Goal: Task Accomplishment & Management: Manage account settings

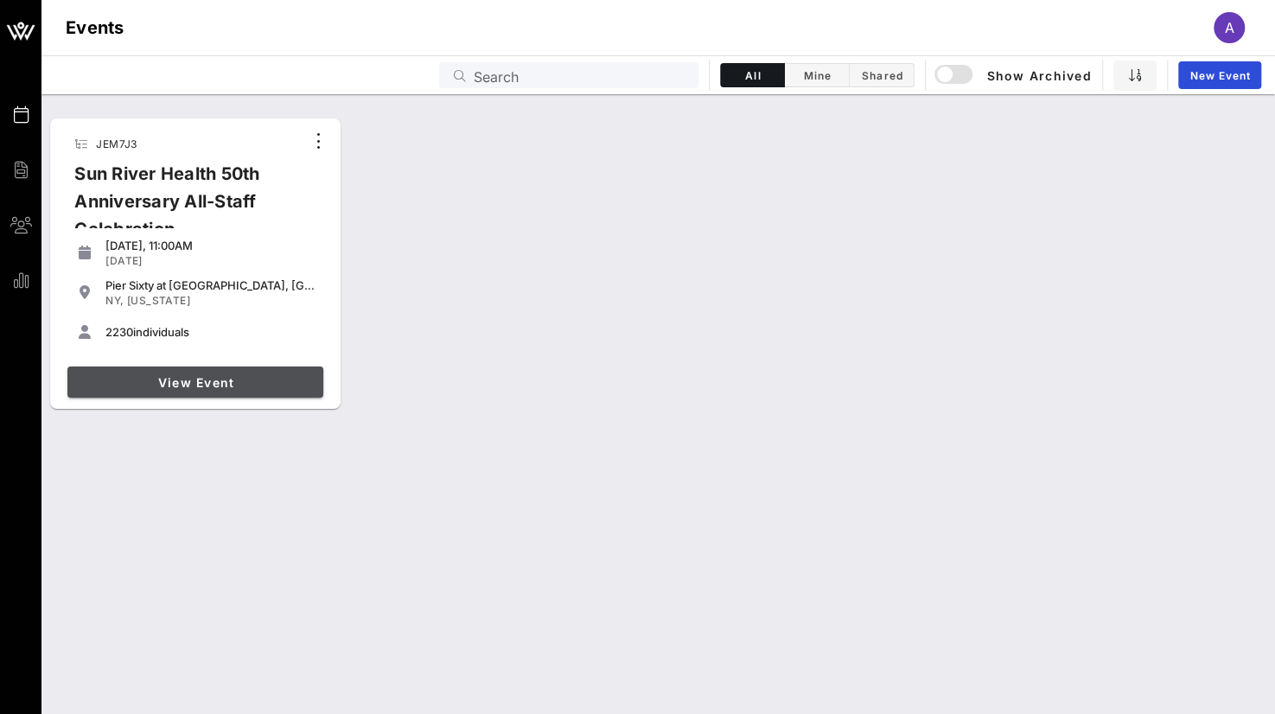
click at [166, 391] on link "View Event" at bounding box center [195, 382] width 256 height 31
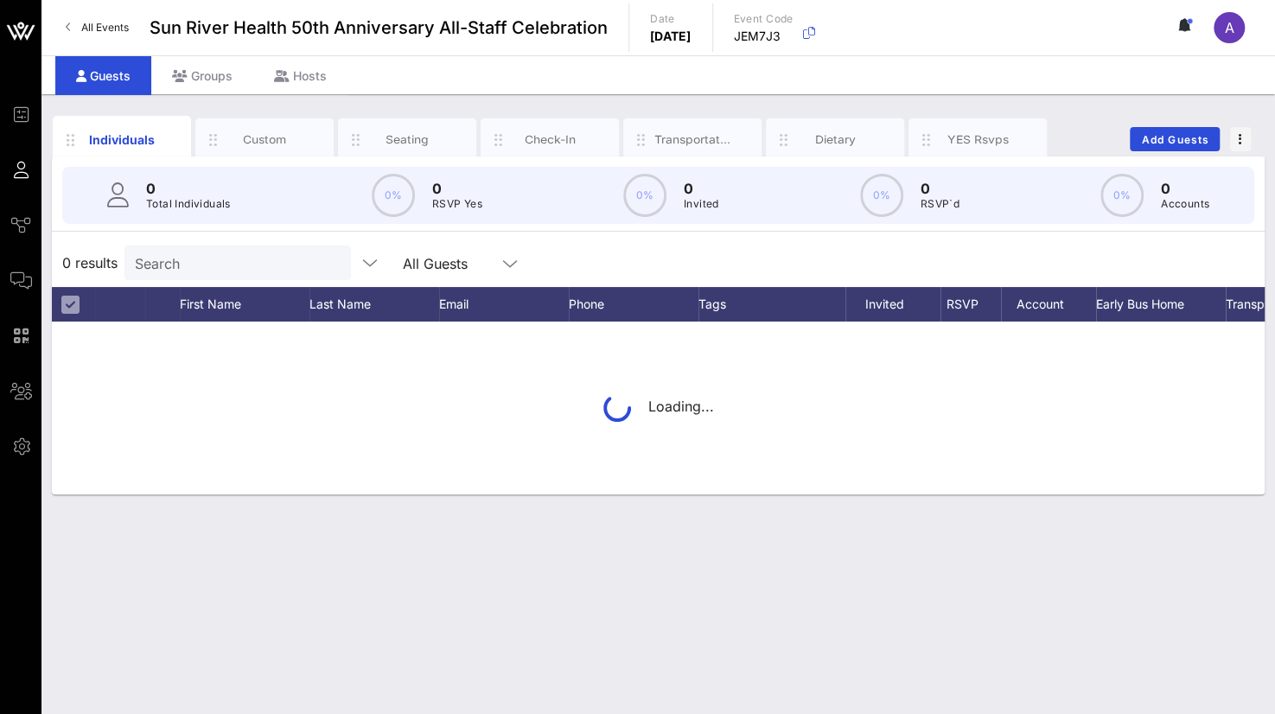
click at [232, 256] on input "Search" at bounding box center [236, 263] width 202 height 22
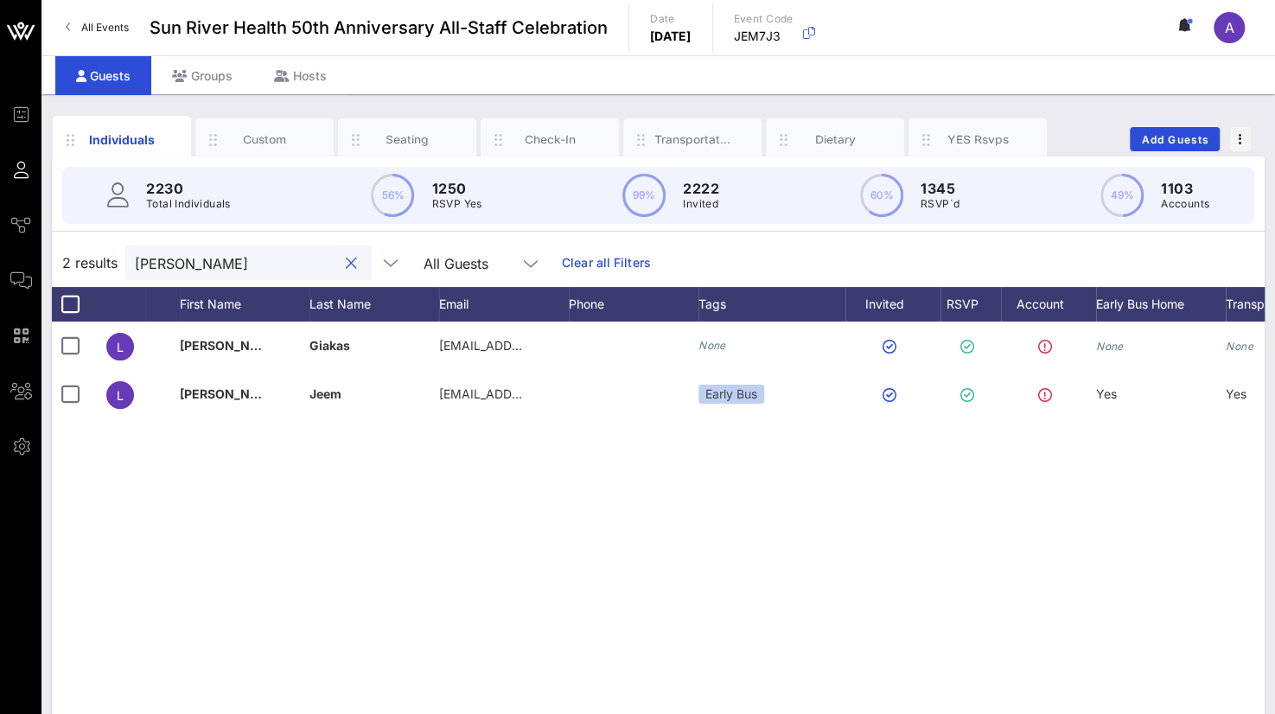
type input "[PERSON_NAME]"
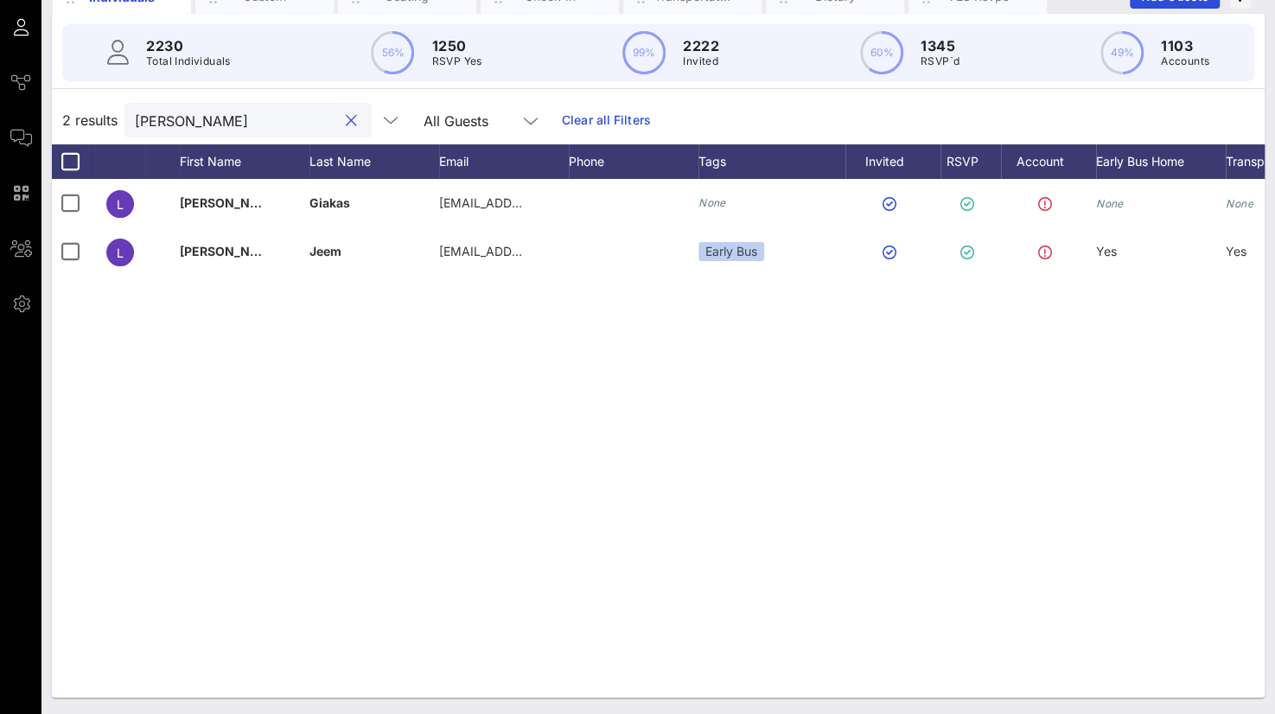
scroll to position [0, 134]
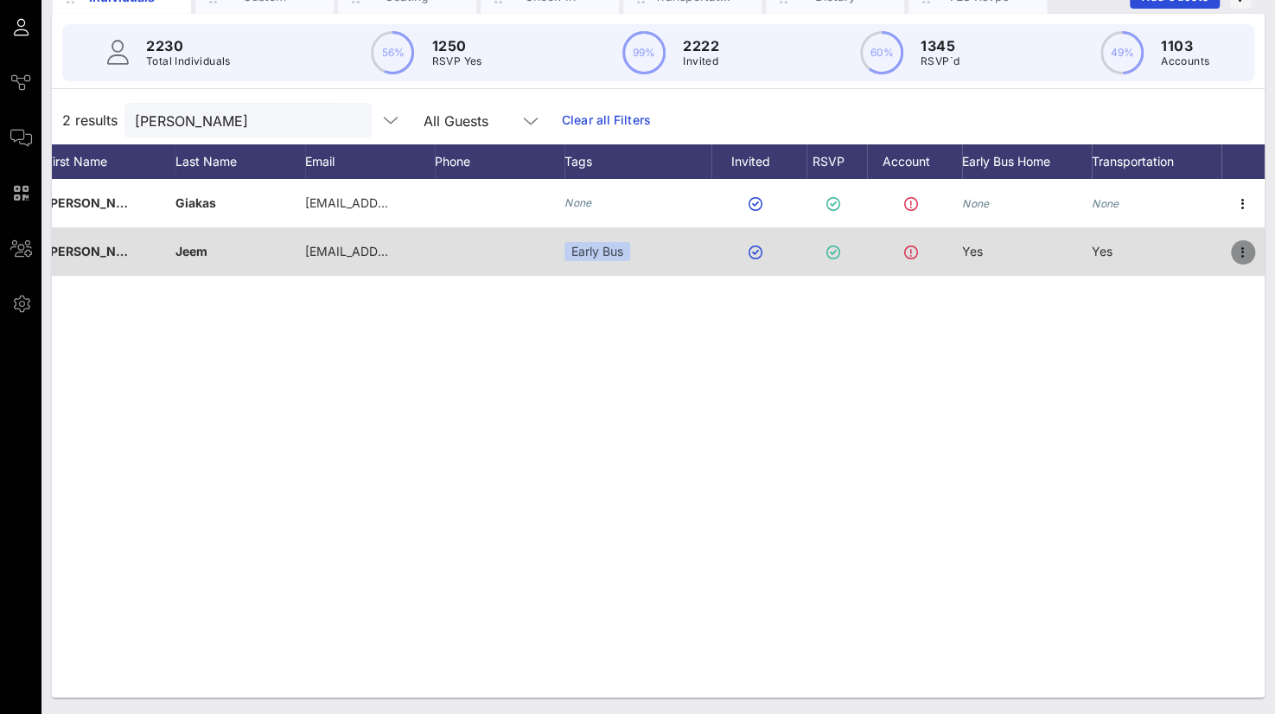
click at [1240, 250] on icon "button" at bounding box center [1243, 252] width 21 height 21
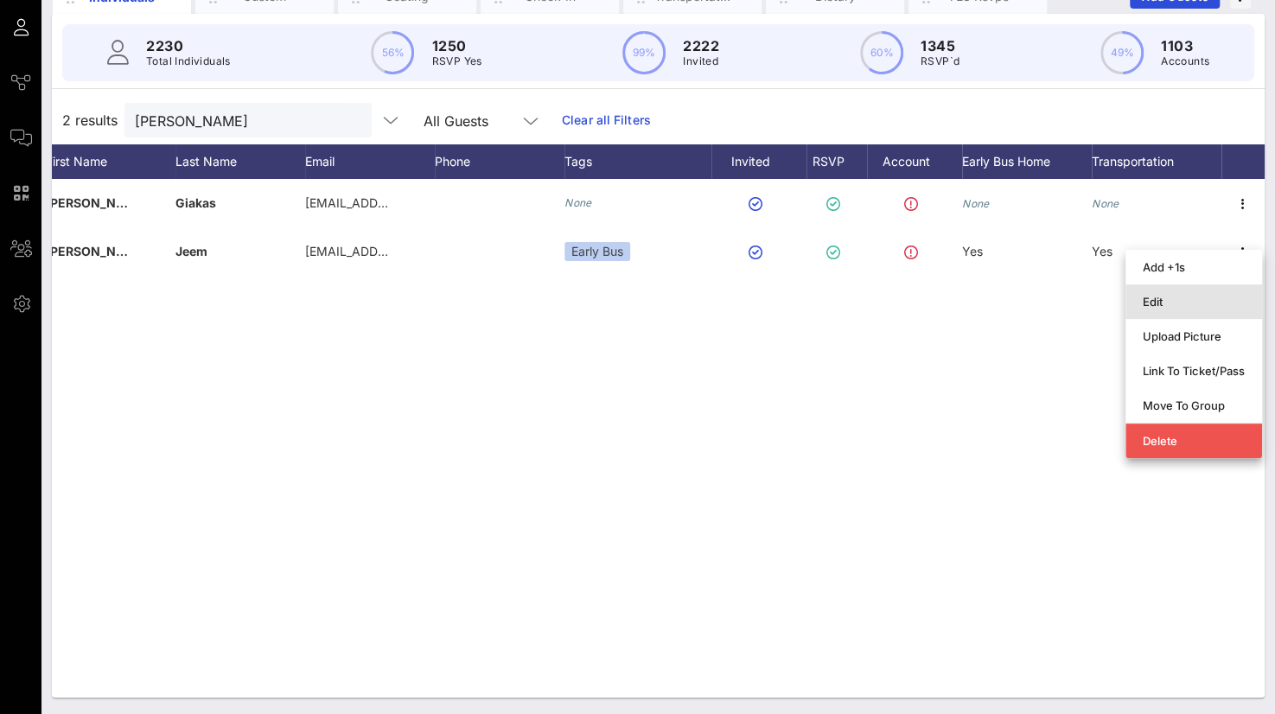
click at [1180, 295] on div "Edit" at bounding box center [1194, 302] width 102 height 14
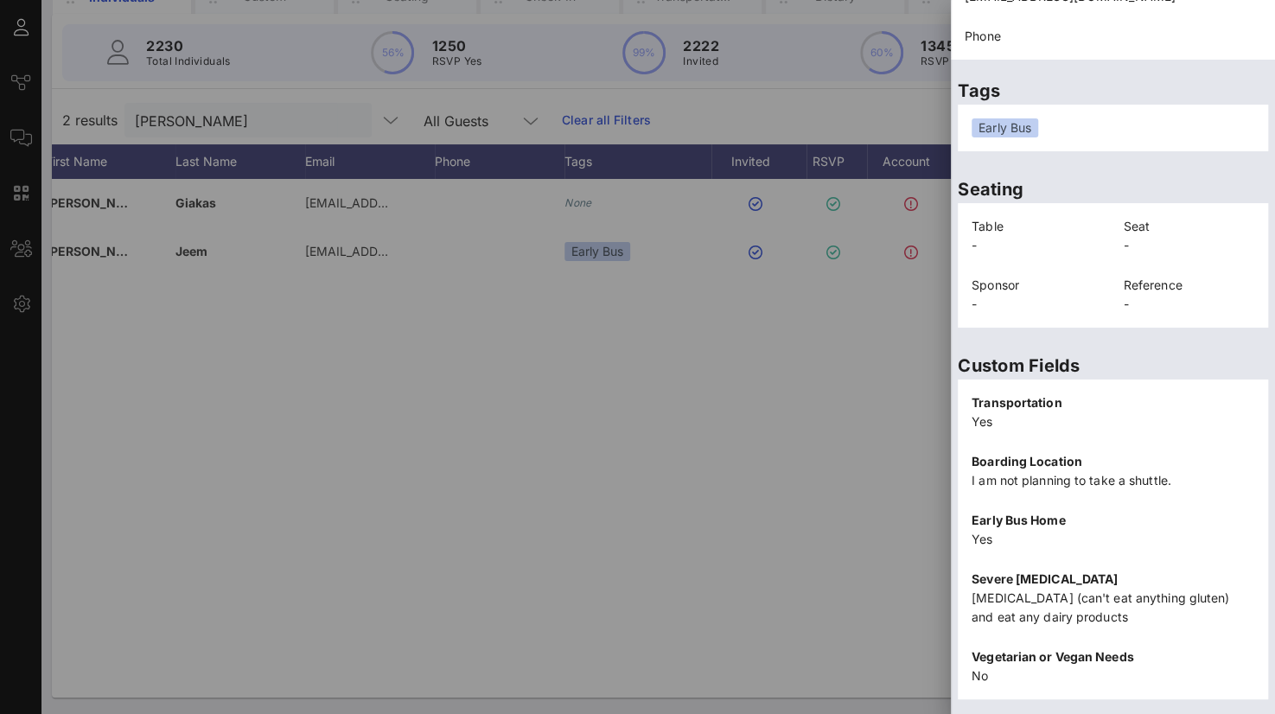
scroll to position [375, 0]
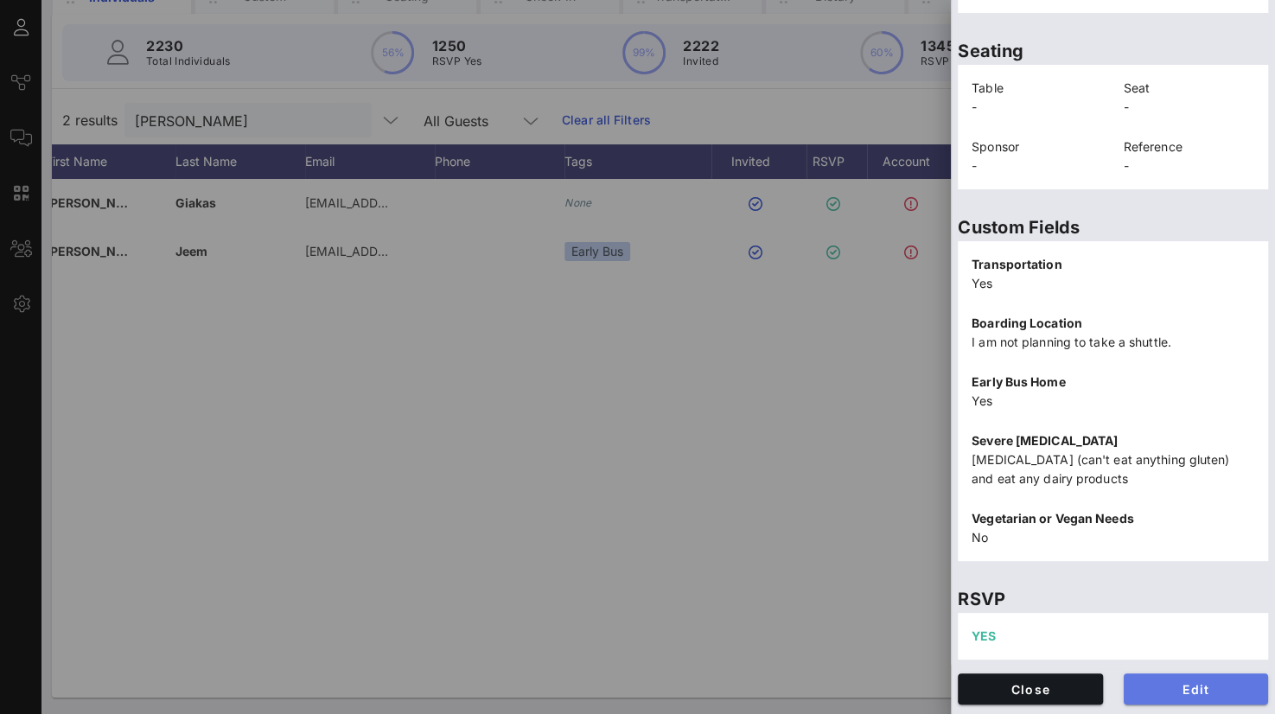
click at [1162, 692] on span "Edit" at bounding box center [1197, 689] width 118 height 15
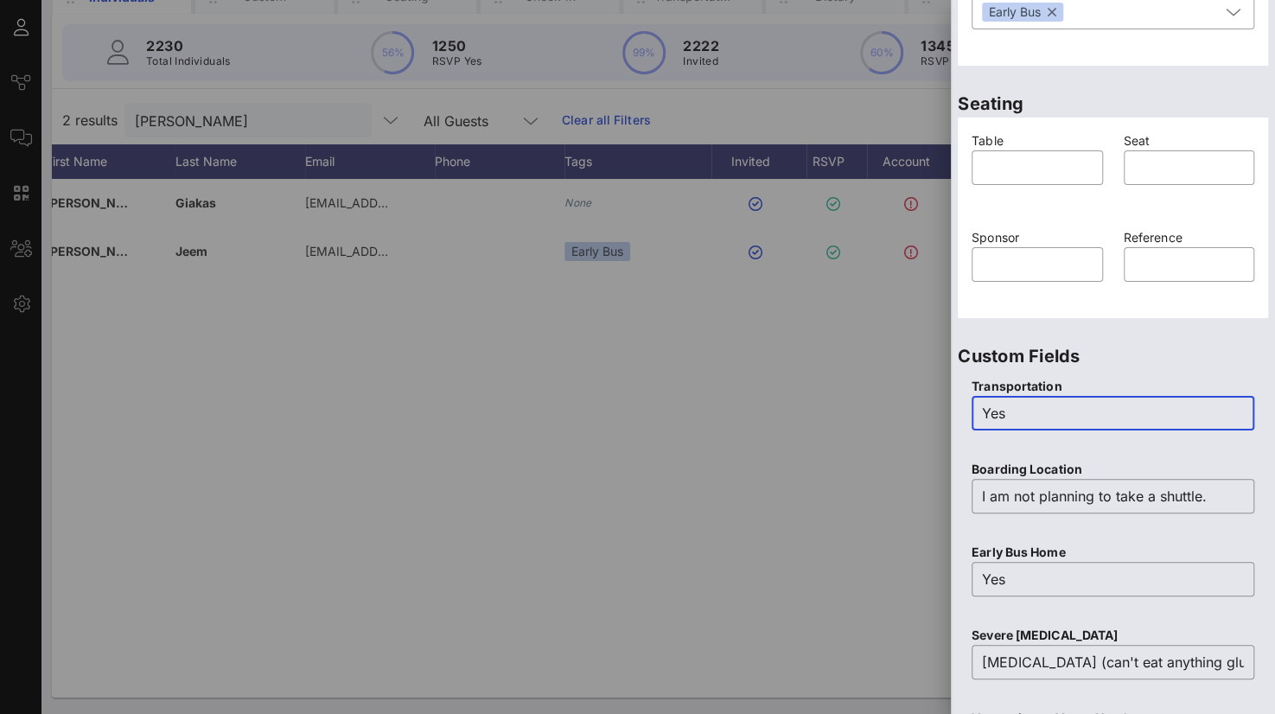
drag, startPoint x: 1068, startPoint y: 421, endPoint x: 951, endPoint y: 418, distance: 116.8
click at [951, 418] on div "Custom Fields Transportation ​ Yes Boarding Location ​ I am not planning to tak…" at bounding box center [1113, 562] width 324 height 474
type input "No"
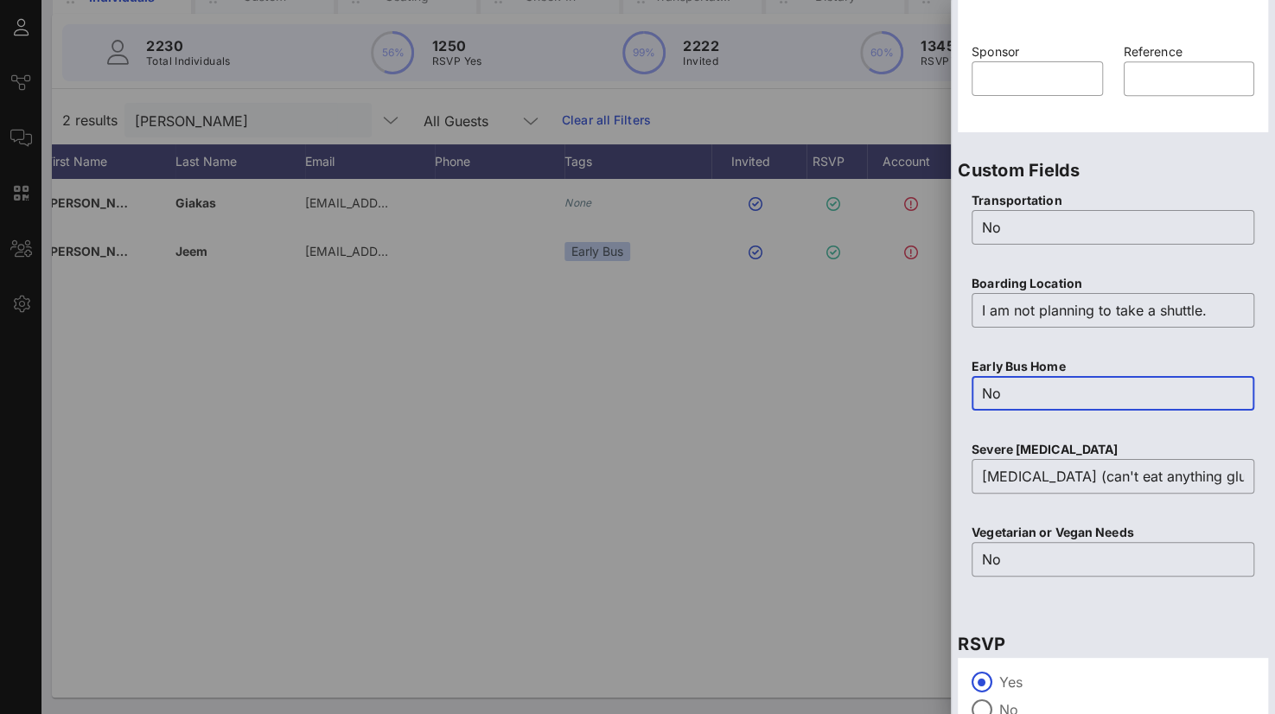
scroll to position [683, 0]
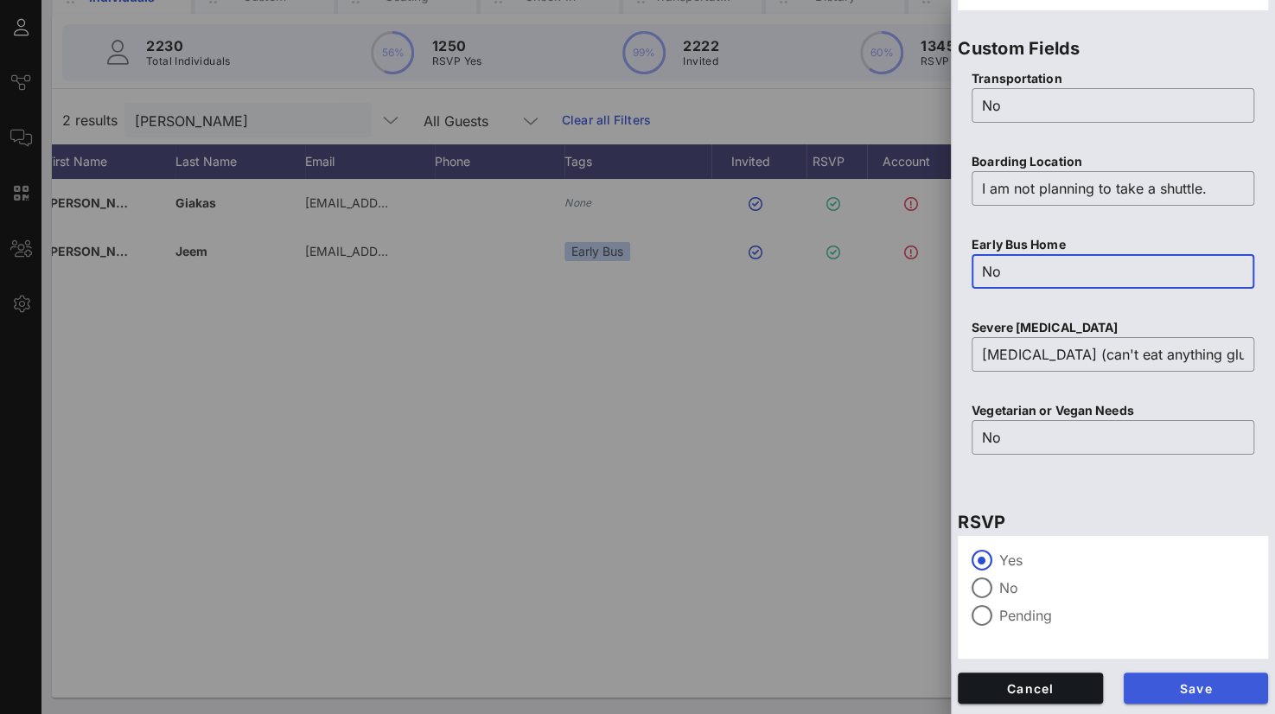
type input "No"
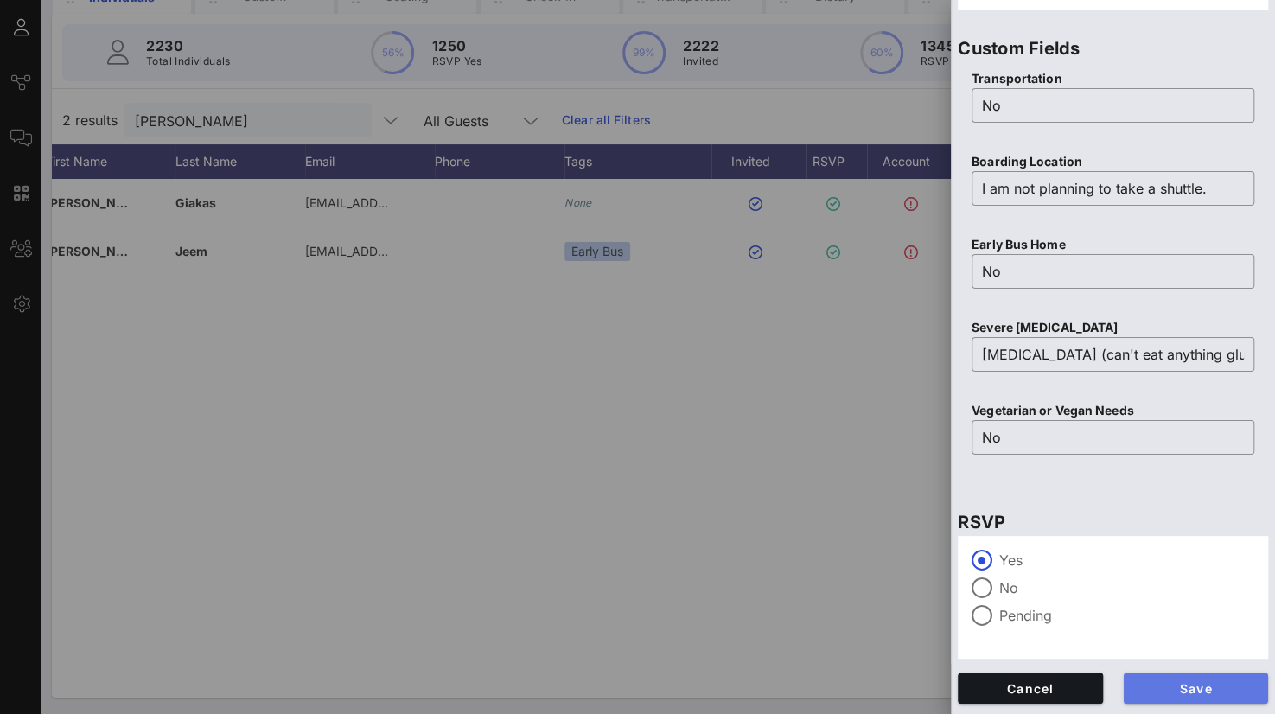
click at [1157, 692] on span "Save" at bounding box center [1197, 688] width 118 height 15
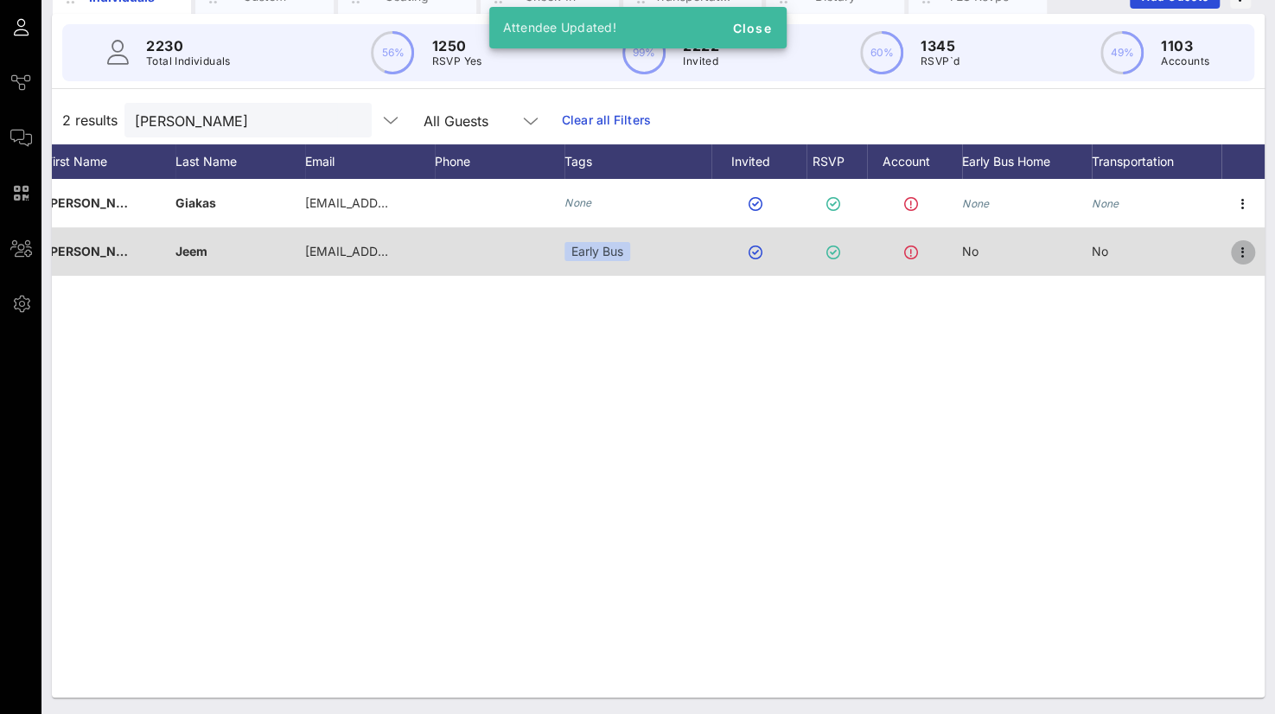
click at [1244, 250] on icon "button" at bounding box center [1243, 252] width 21 height 21
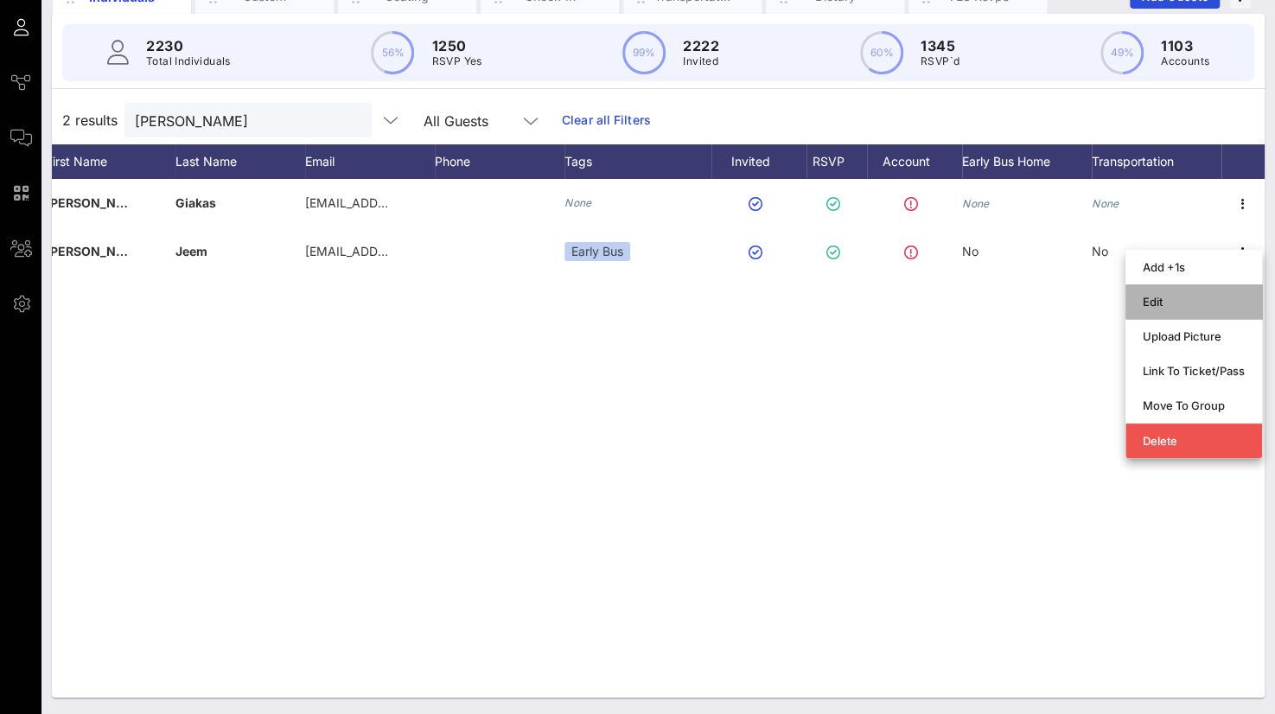
click at [1176, 300] on div "Edit" at bounding box center [1194, 302] width 102 height 14
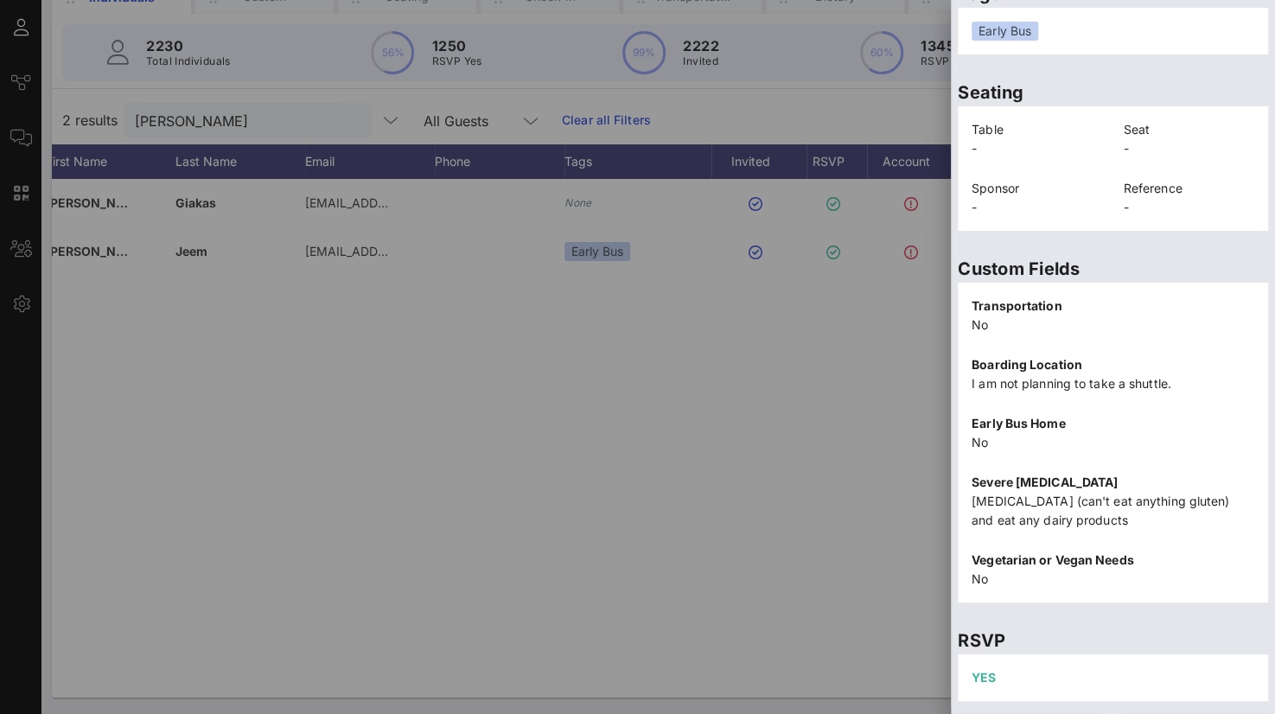
scroll to position [375, 0]
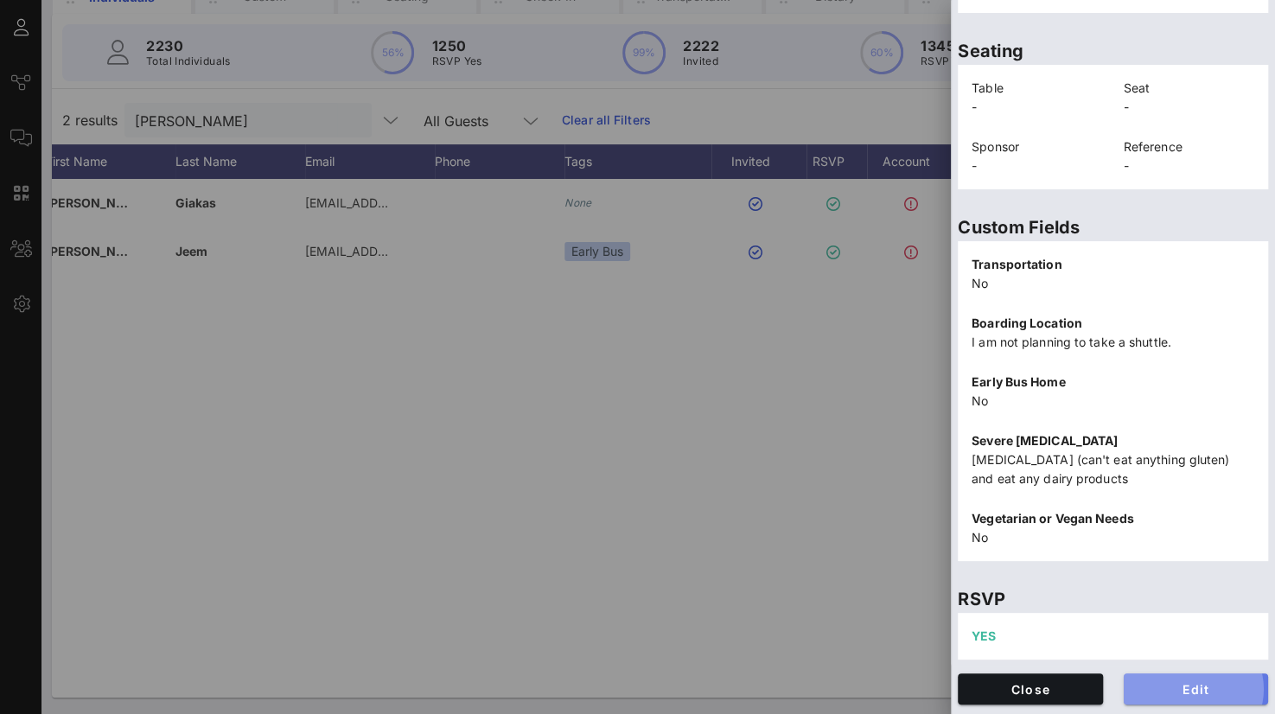
click at [1172, 691] on span "Edit" at bounding box center [1197, 689] width 118 height 15
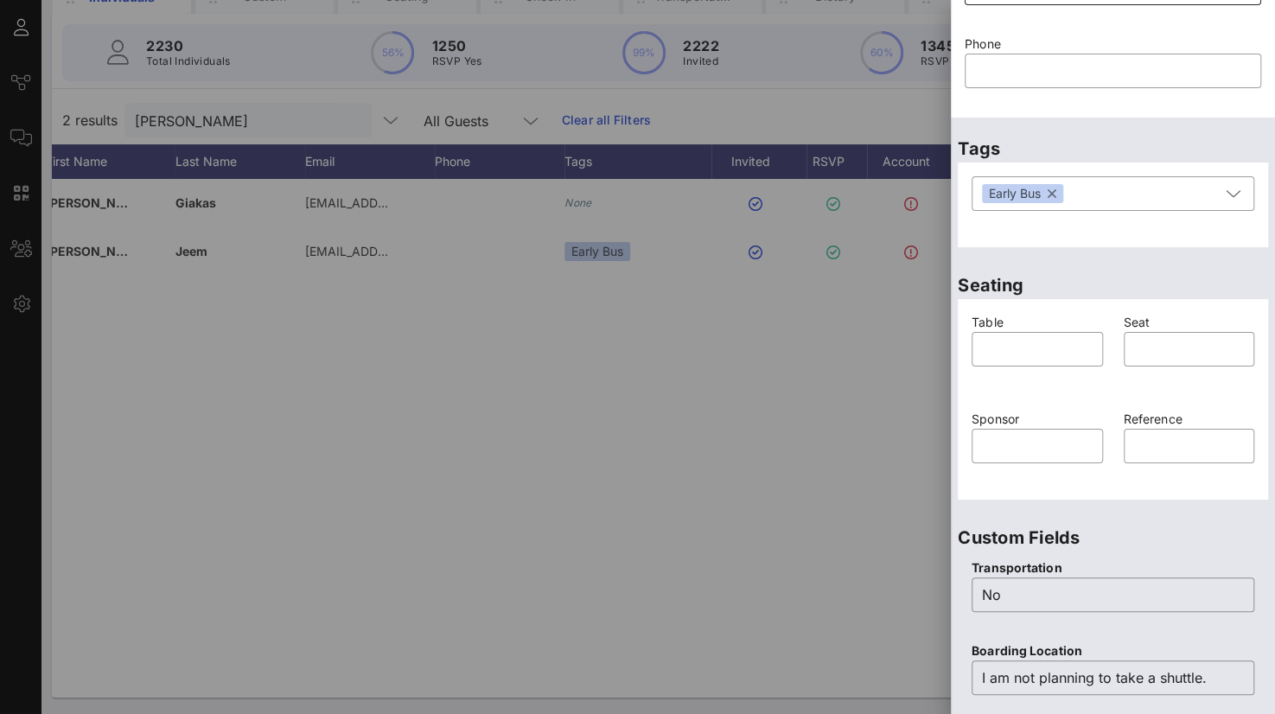
scroll to position [116, 0]
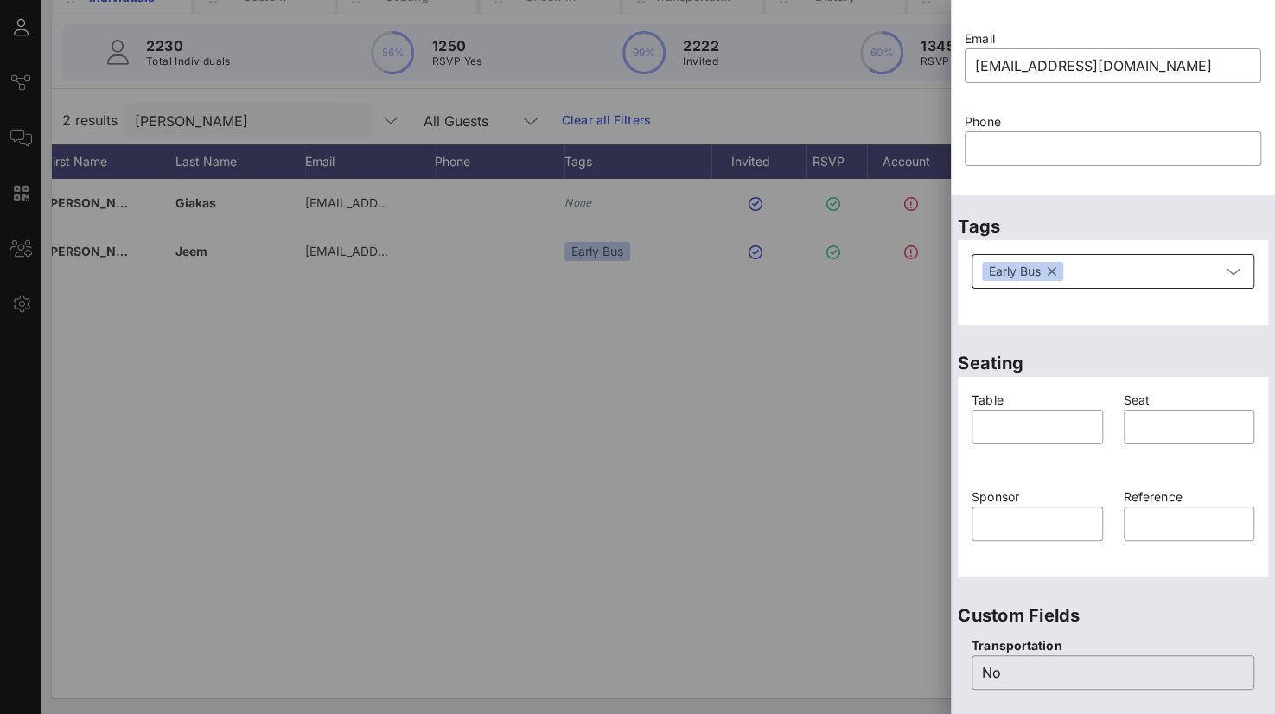
click at [1055, 274] on button "button" at bounding box center [1052, 271] width 9 height 19
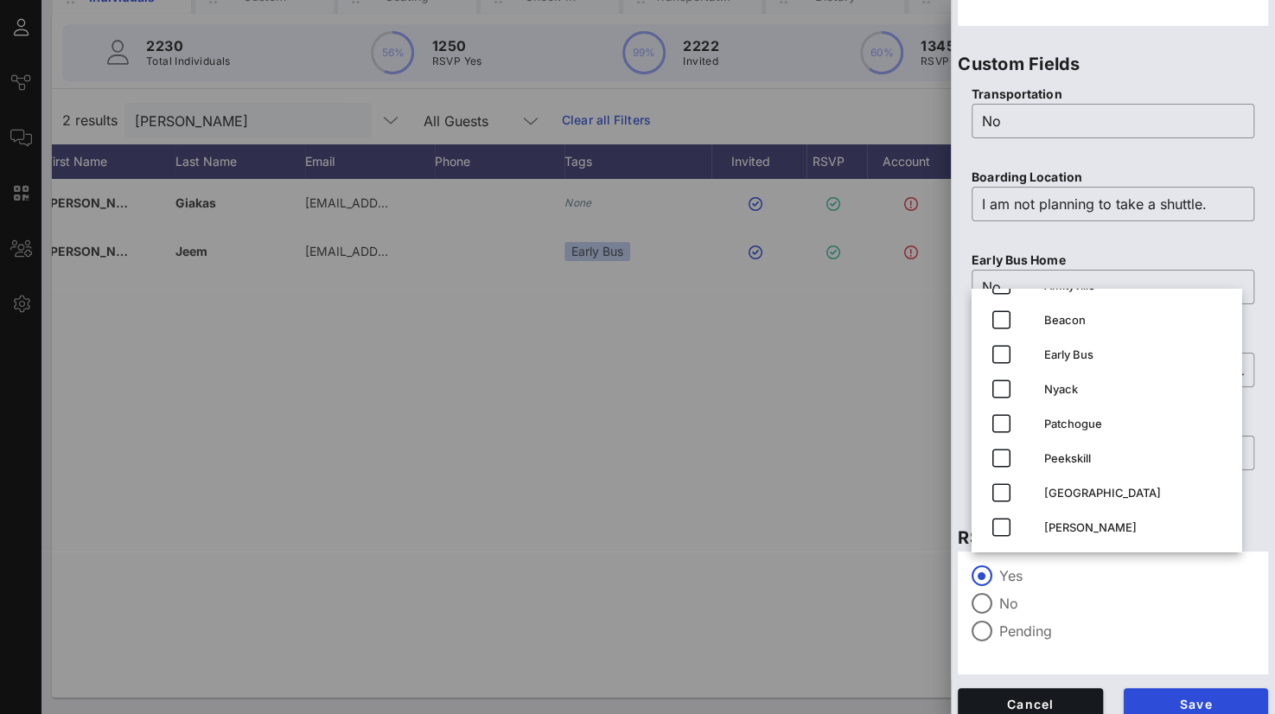
scroll to position [683, 0]
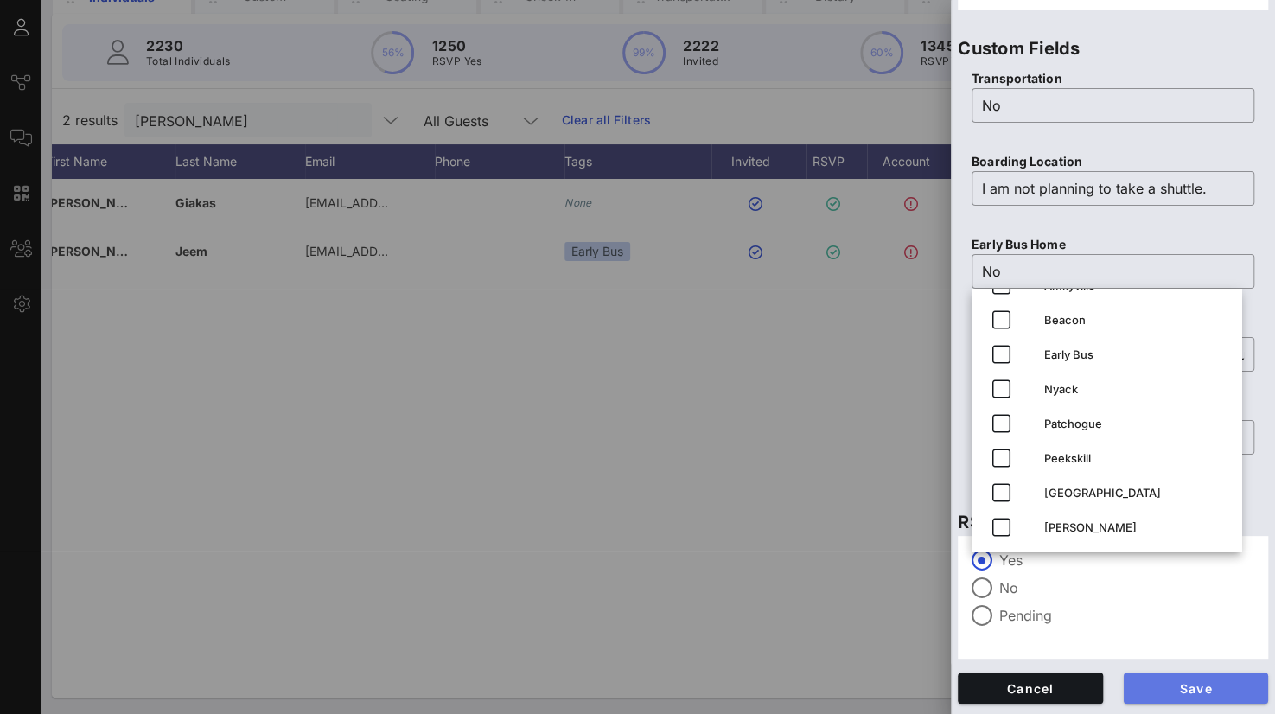
click at [1221, 679] on button "Save" at bounding box center [1196, 688] width 145 height 31
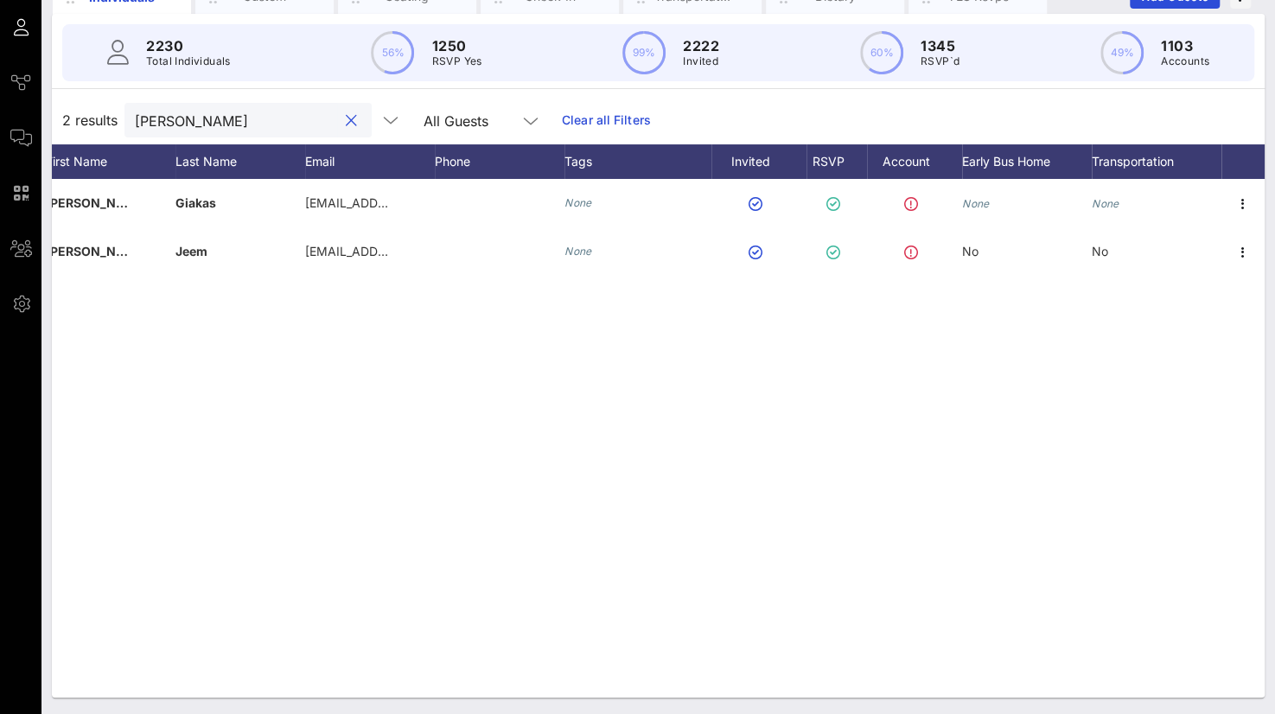
drag, startPoint x: 232, startPoint y: 113, endPoint x: 121, endPoint y: 115, distance: 110.7
click at [121, 115] on div "2 results [PERSON_NAME] All Guests Clear all Filters" at bounding box center [658, 120] width 1213 height 48
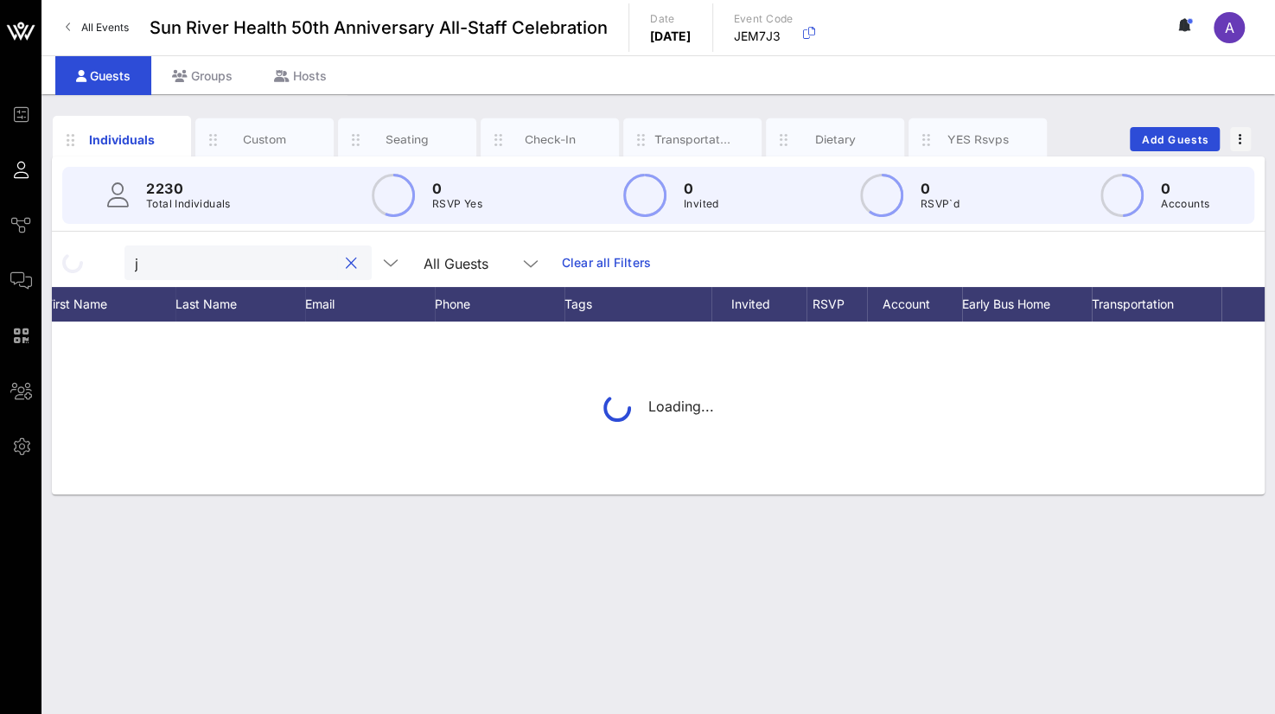
scroll to position [0, 0]
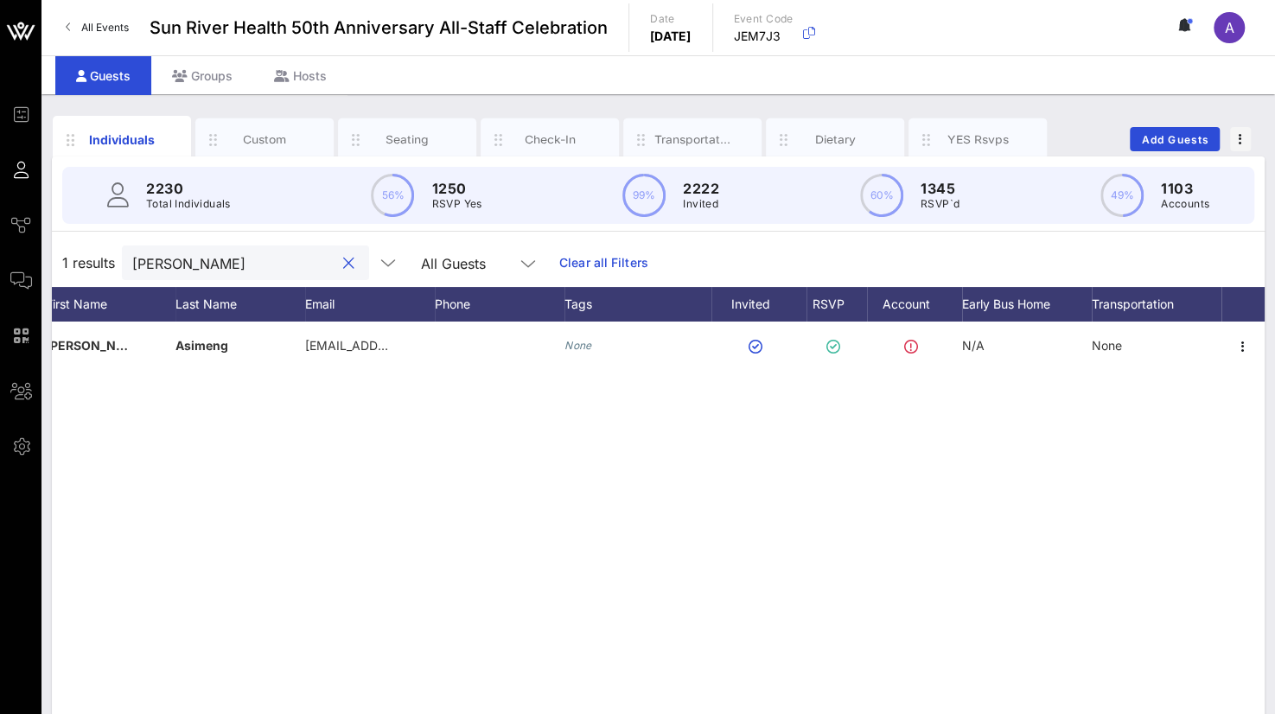
drag, startPoint x: 207, startPoint y: 259, endPoint x: 45, endPoint y: 258, distance: 162.5
click at [45, 258] on div "Individuals Custom Seating Check-In Transportation Dietary YES Rsvps Add Guests…" at bounding box center [658, 475] width 1234 height 763
type input "[PERSON_NAME]"
